Goal: Transaction & Acquisition: Purchase product/service

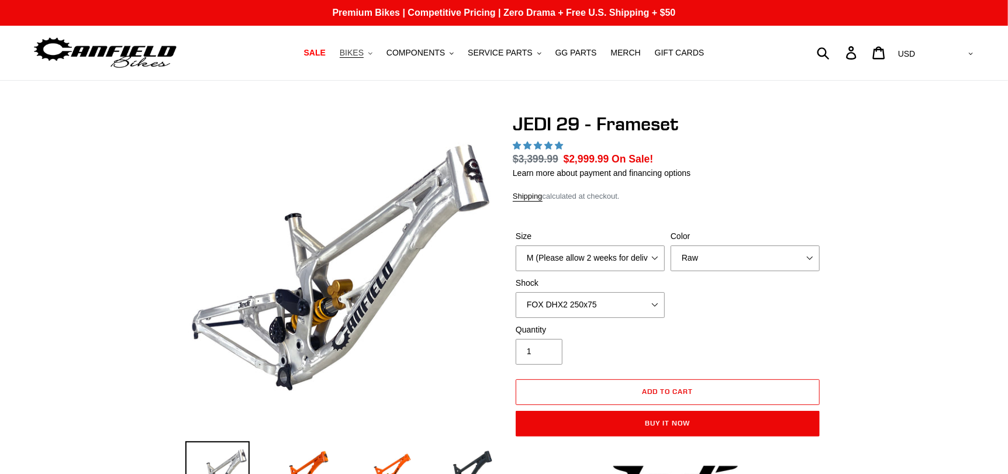
select select "highest-rating"
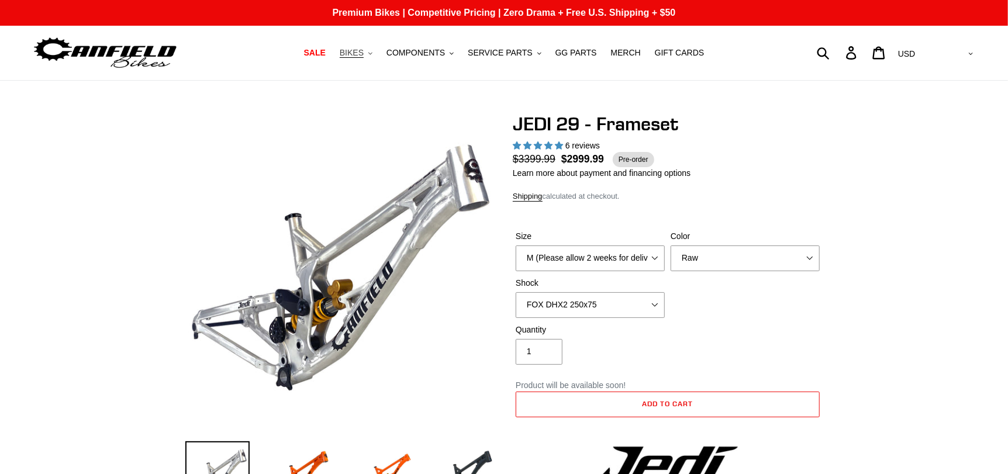
click at [364, 54] on span "BIKES" at bounding box center [352, 53] width 24 height 10
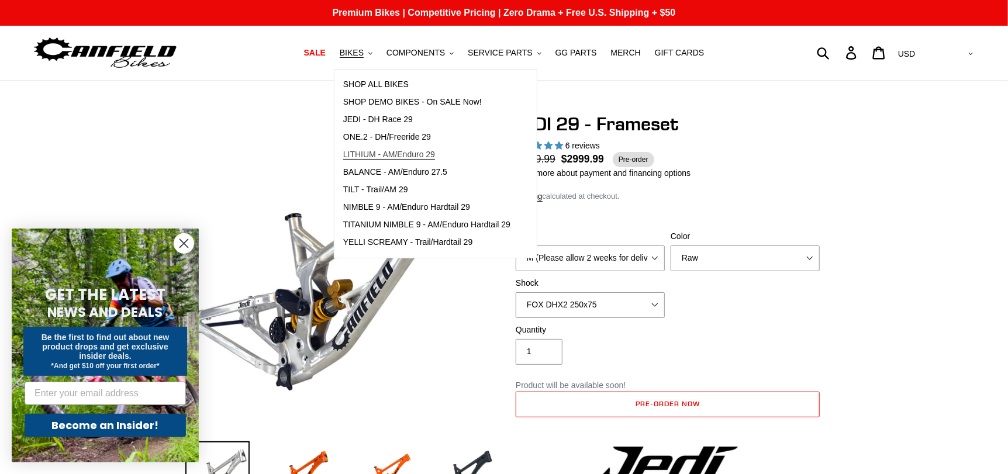
click at [402, 158] on span "LITHIUM - AM/Enduro 29" at bounding box center [389, 155] width 92 height 10
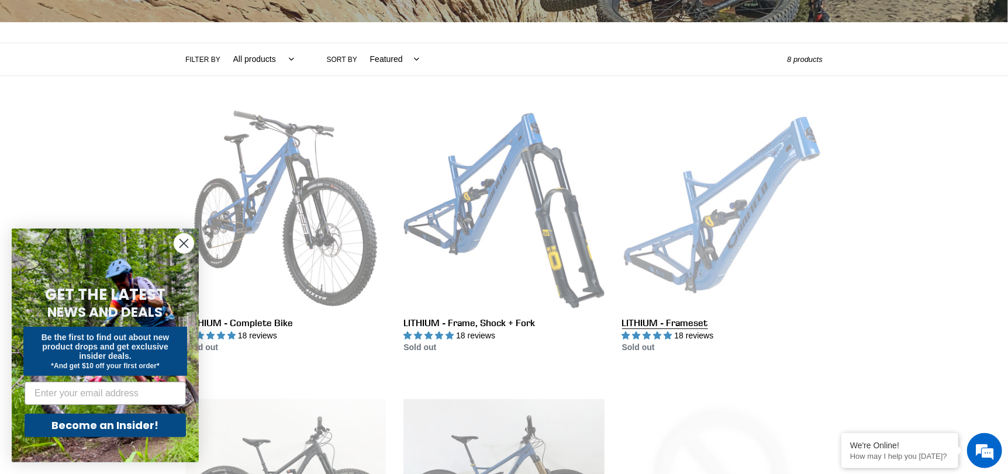
click at [686, 221] on link "LITHIUM - Frameset" at bounding box center [722, 231] width 201 height 246
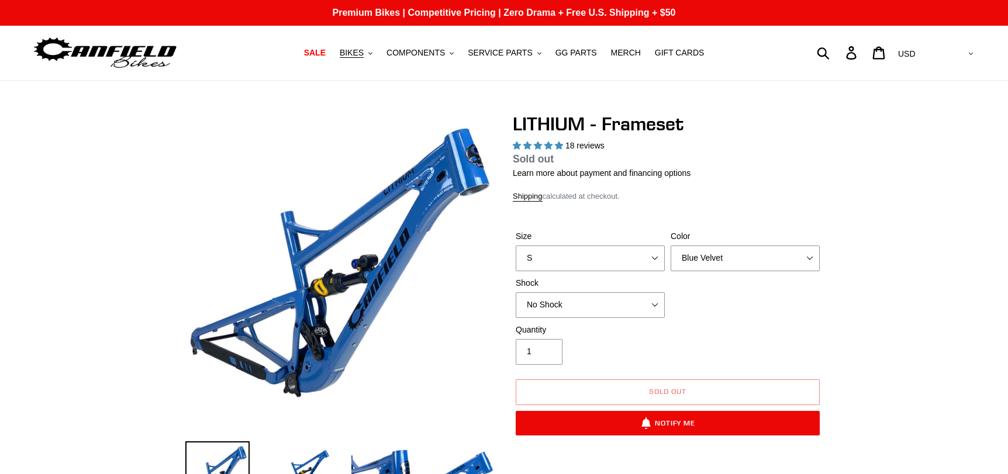
select select "highest-rating"
